Goal: Navigation & Orientation: Understand site structure

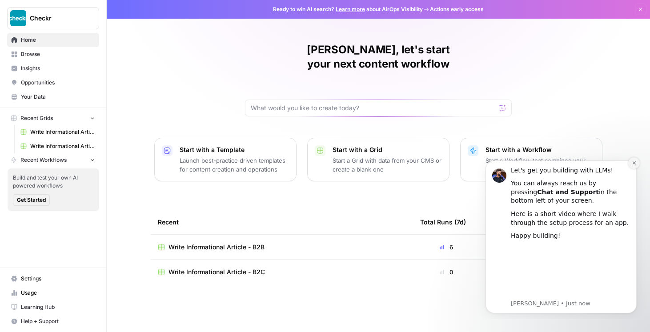
click at [631, 164] on button "Dismiss notification" at bounding box center [634, 163] width 12 height 12
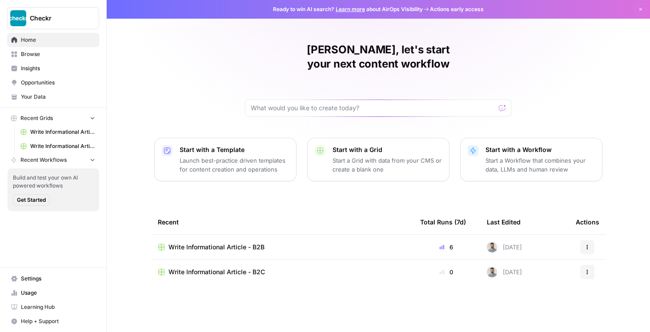
click at [47, 84] on span "Opportunities" at bounding box center [58, 83] width 74 height 8
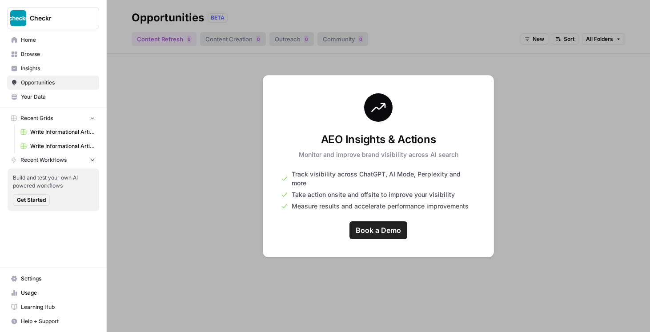
click at [415, 269] on div at bounding box center [378, 166] width 543 height 332
click at [572, 90] on div at bounding box center [378, 166] width 543 height 332
click at [186, 155] on div at bounding box center [378, 166] width 543 height 332
click at [33, 95] on span "Your Data" at bounding box center [58, 97] width 74 height 8
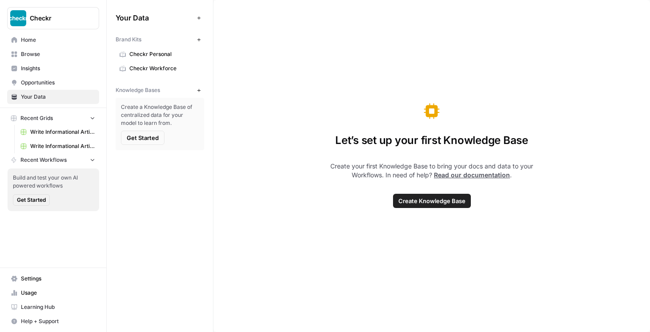
click at [27, 70] on span "Insights" at bounding box center [58, 68] width 74 height 8
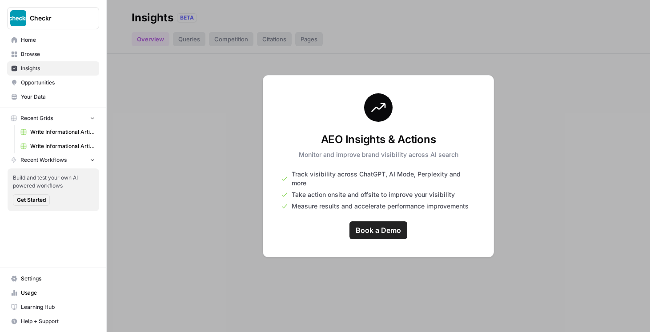
click at [30, 54] on span "Browse" at bounding box center [58, 54] width 74 height 8
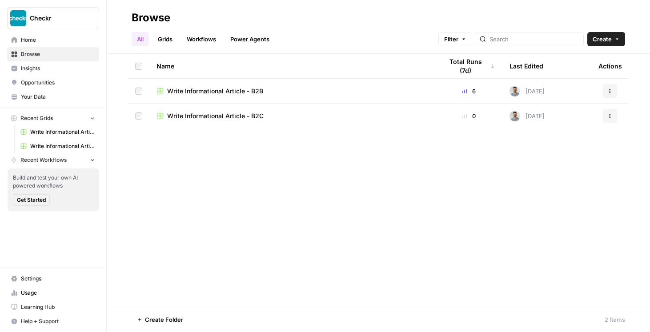
click at [32, 37] on span "Home" at bounding box center [58, 40] width 74 height 8
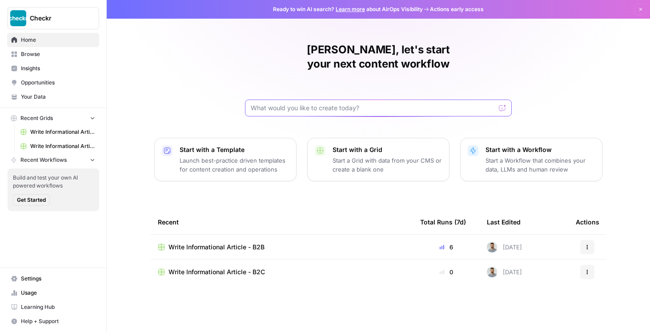
click at [285, 104] on input "text" at bounding box center [373, 108] width 245 height 9
type input "I"
